Goal: Find specific page/section: Find specific page/section

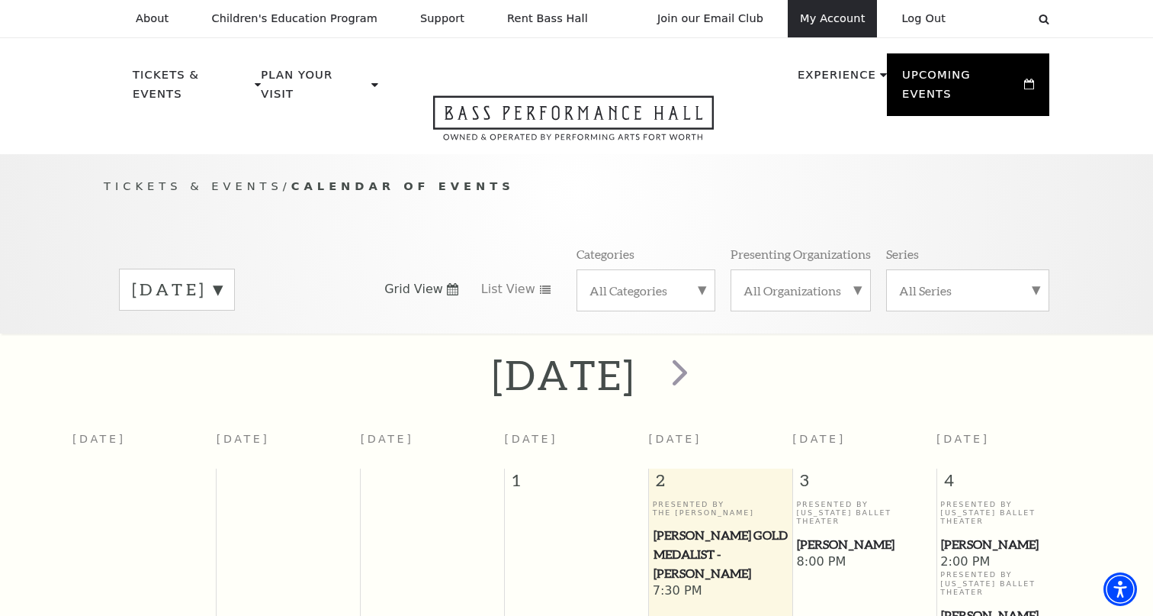
click at [840, 19] on link "My Account" at bounding box center [832, 18] width 89 height 37
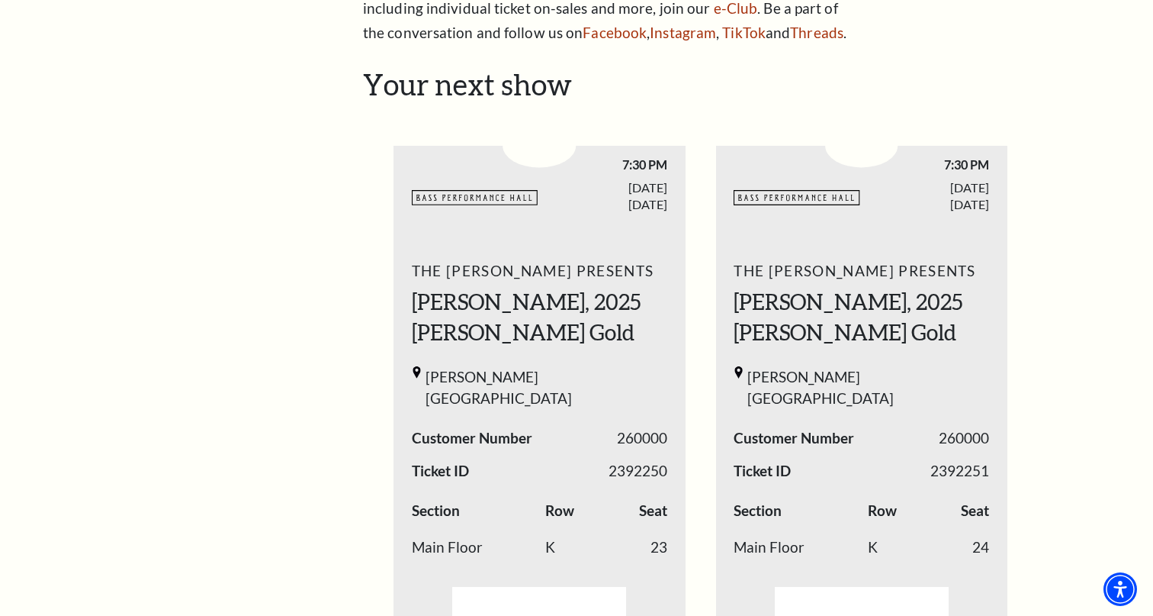
scroll to position [529, 0]
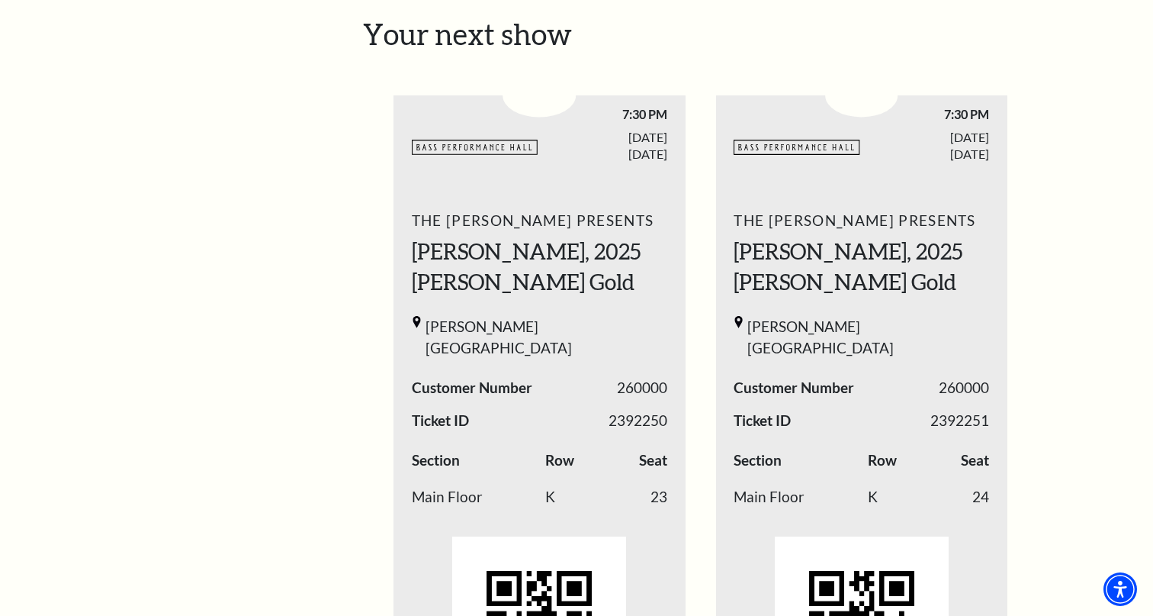
click at [616, 308] on div "The Cliburn Presents Aristo Sham, 2025 Cliburn Gold Kimbell Art Museum Customer…" at bounding box center [540, 465] width 292 height 535
click at [400, 44] on h2 "Your next show" at bounding box center [700, 34] width 675 height 35
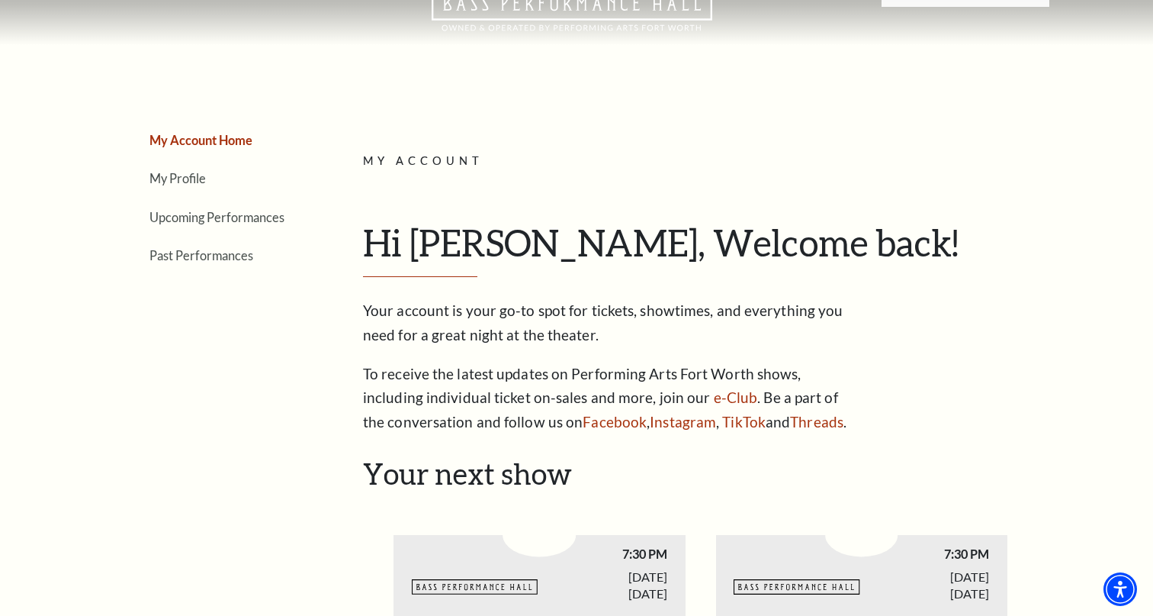
scroll to position [86, 0]
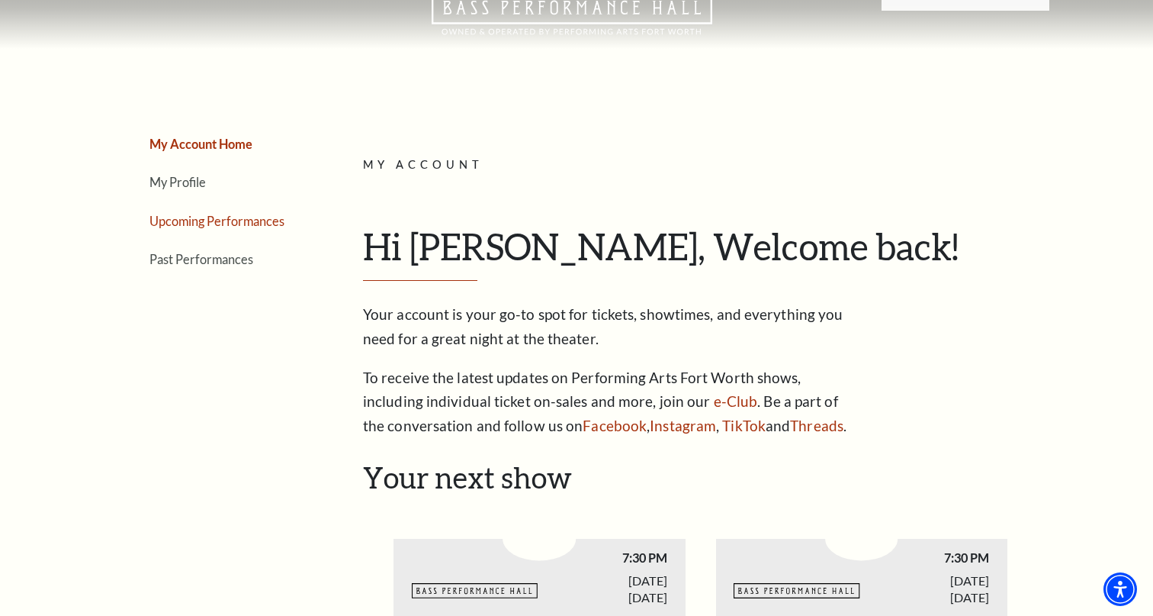
click at [264, 223] on link "Upcoming Performances" at bounding box center [216, 221] width 135 height 14
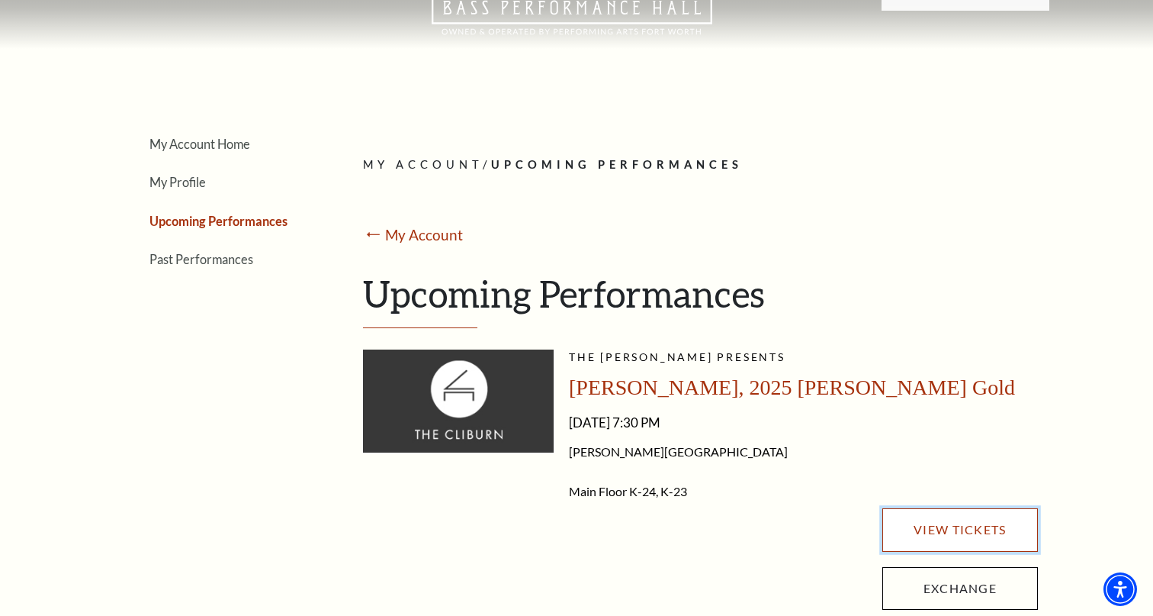
click at [940, 527] on link "View Tickets" at bounding box center [960, 529] width 156 height 43
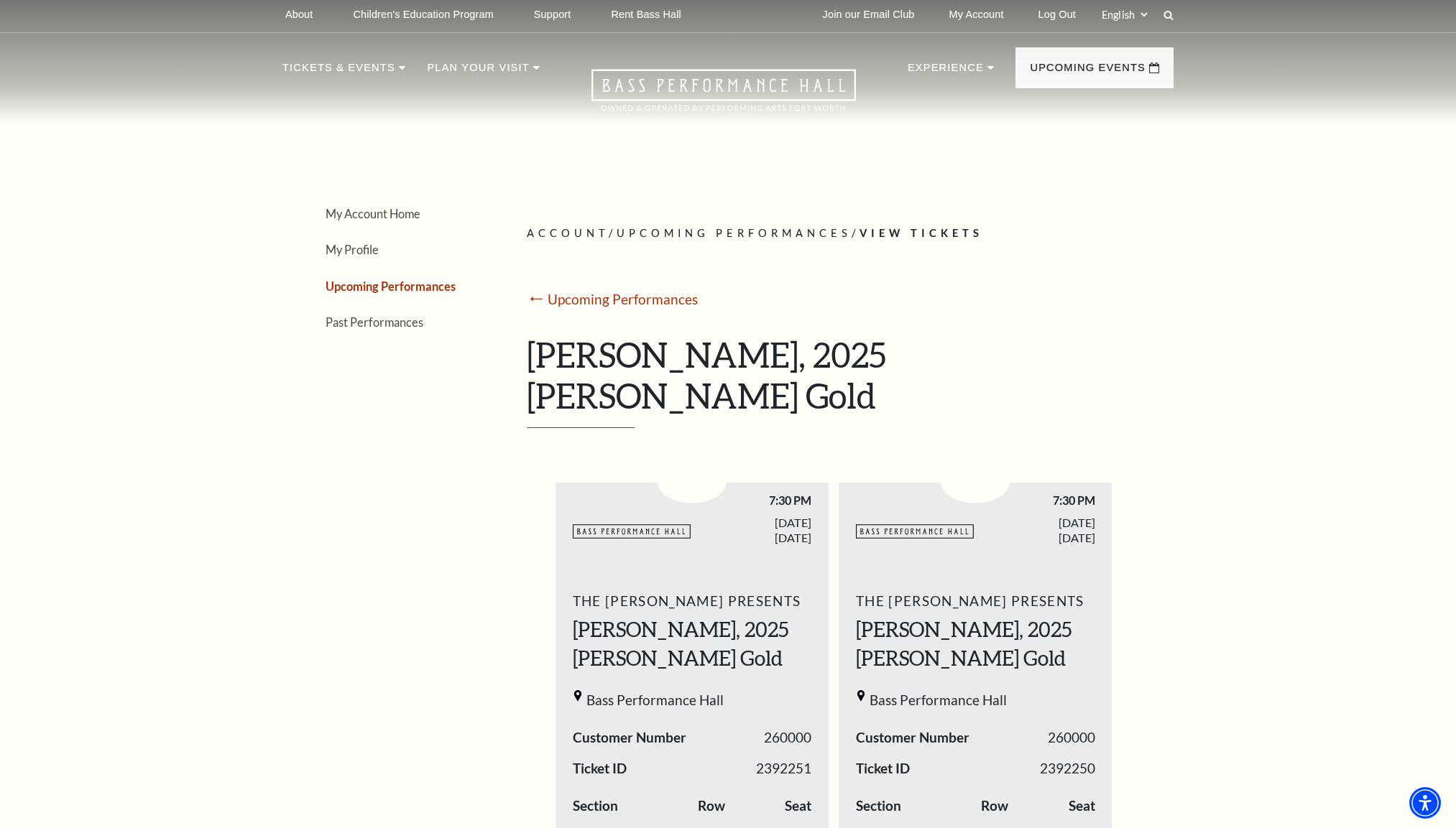
scroll to position [0, 0]
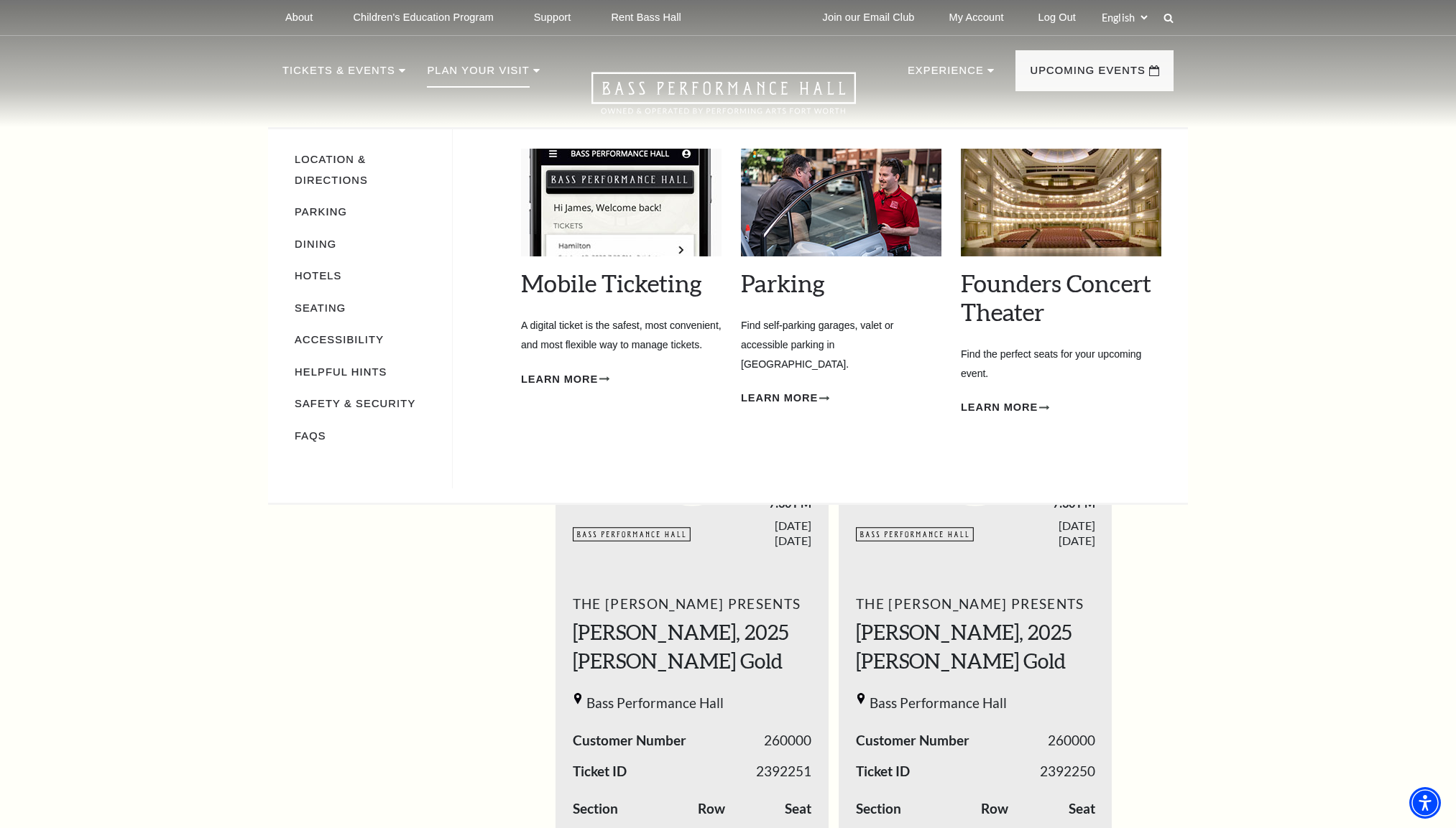
click at [473, 73] on p "Plan Your Visit" at bounding box center [478, 74] width 102 height 25
click at [597, 284] on link "Mobile Ticketing" at bounding box center [612, 283] width 181 height 29
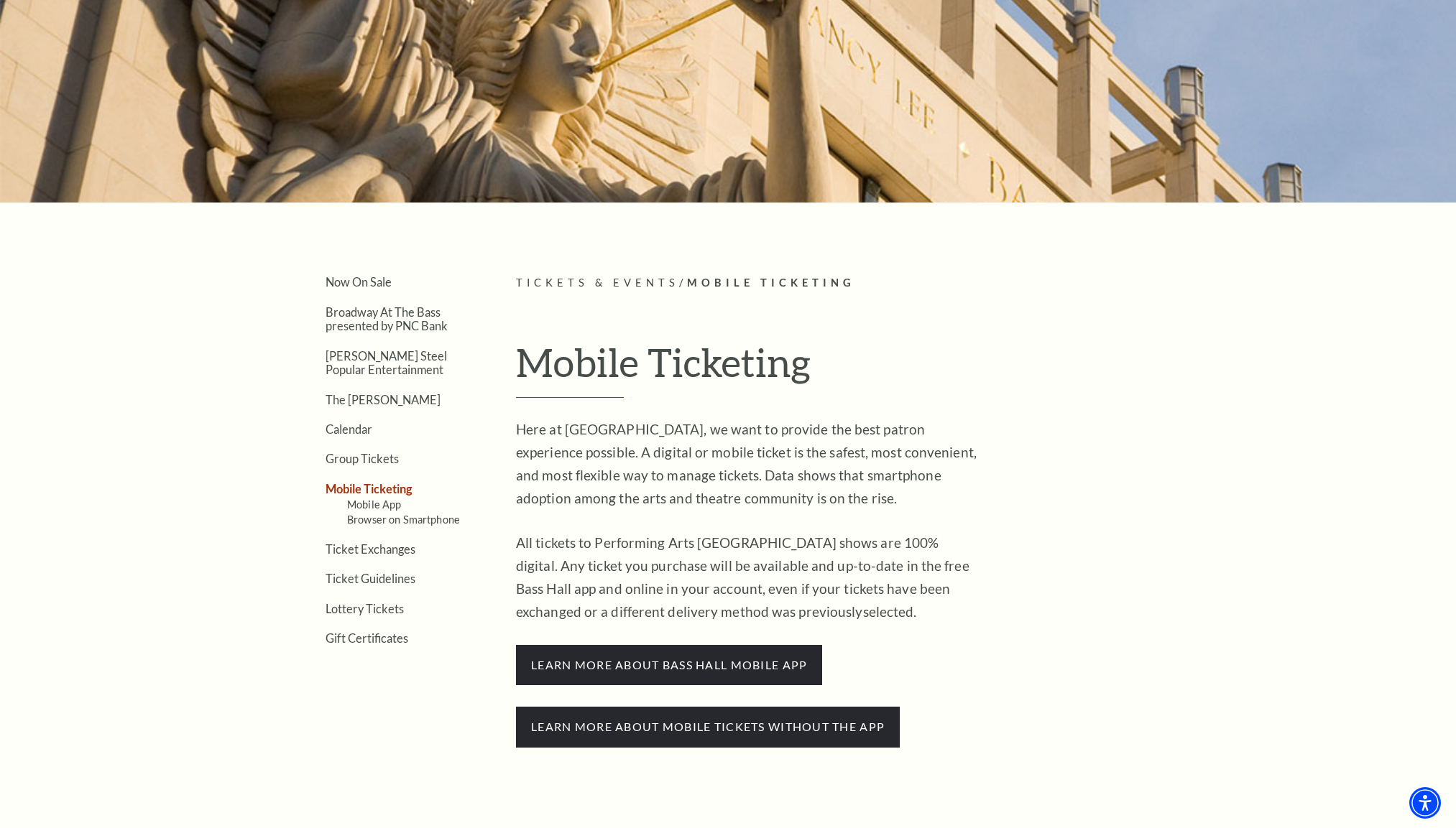
scroll to position [152, 0]
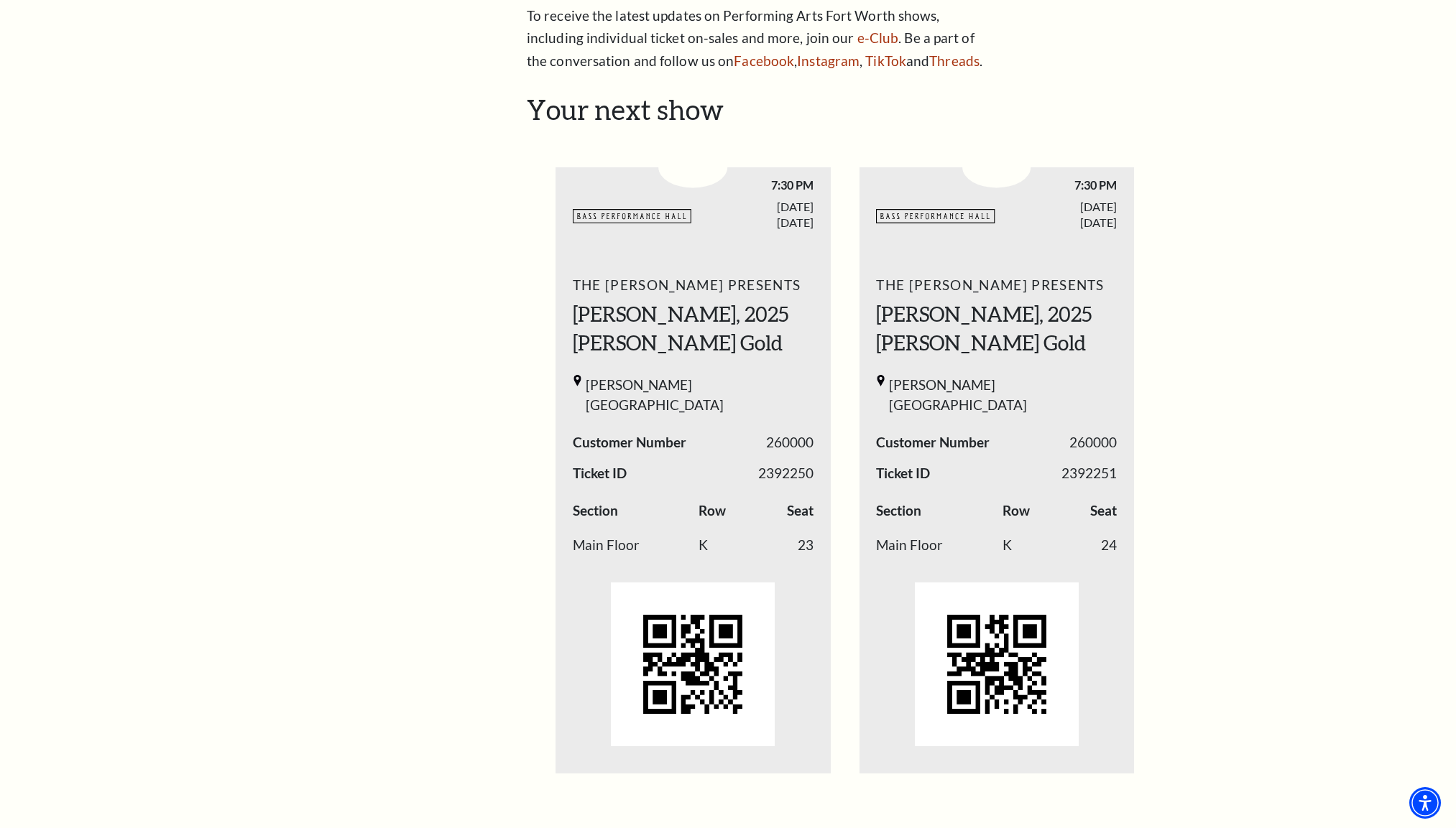
scroll to position [419, 0]
drag, startPoint x: 459, startPoint y: 47, endPoint x: 250, endPoint y: 232, distance: 279.1
click at [250, 232] on div "My Account Home My Profile Upcoming Performances Past Performances Loading... M…" at bounding box center [728, 603] width 1456 height 1961
